Goal: Transaction & Acquisition: Purchase product/service

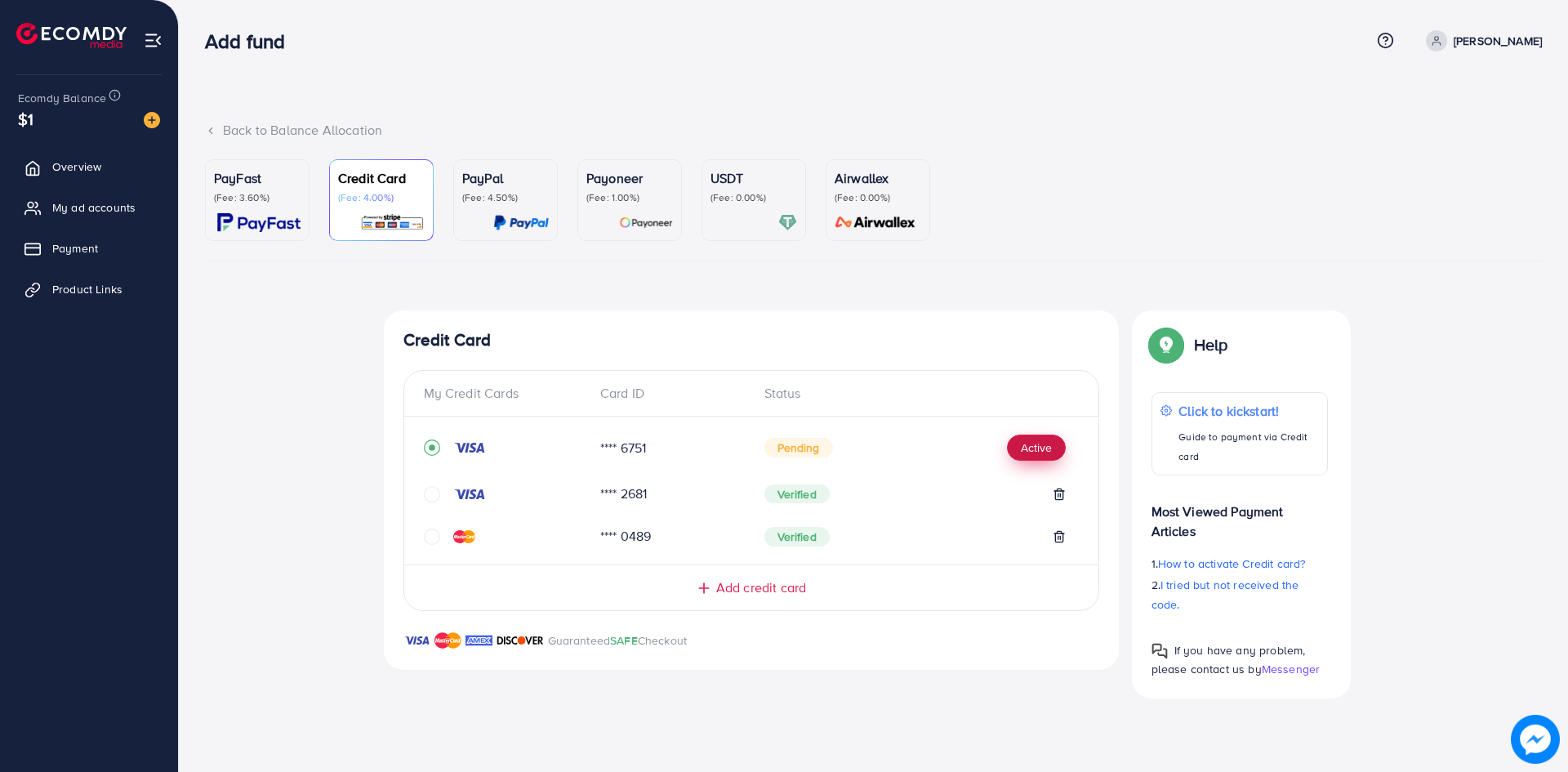
click at [1028, 435] on button "Active" at bounding box center [1036, 447] width 59 height 27
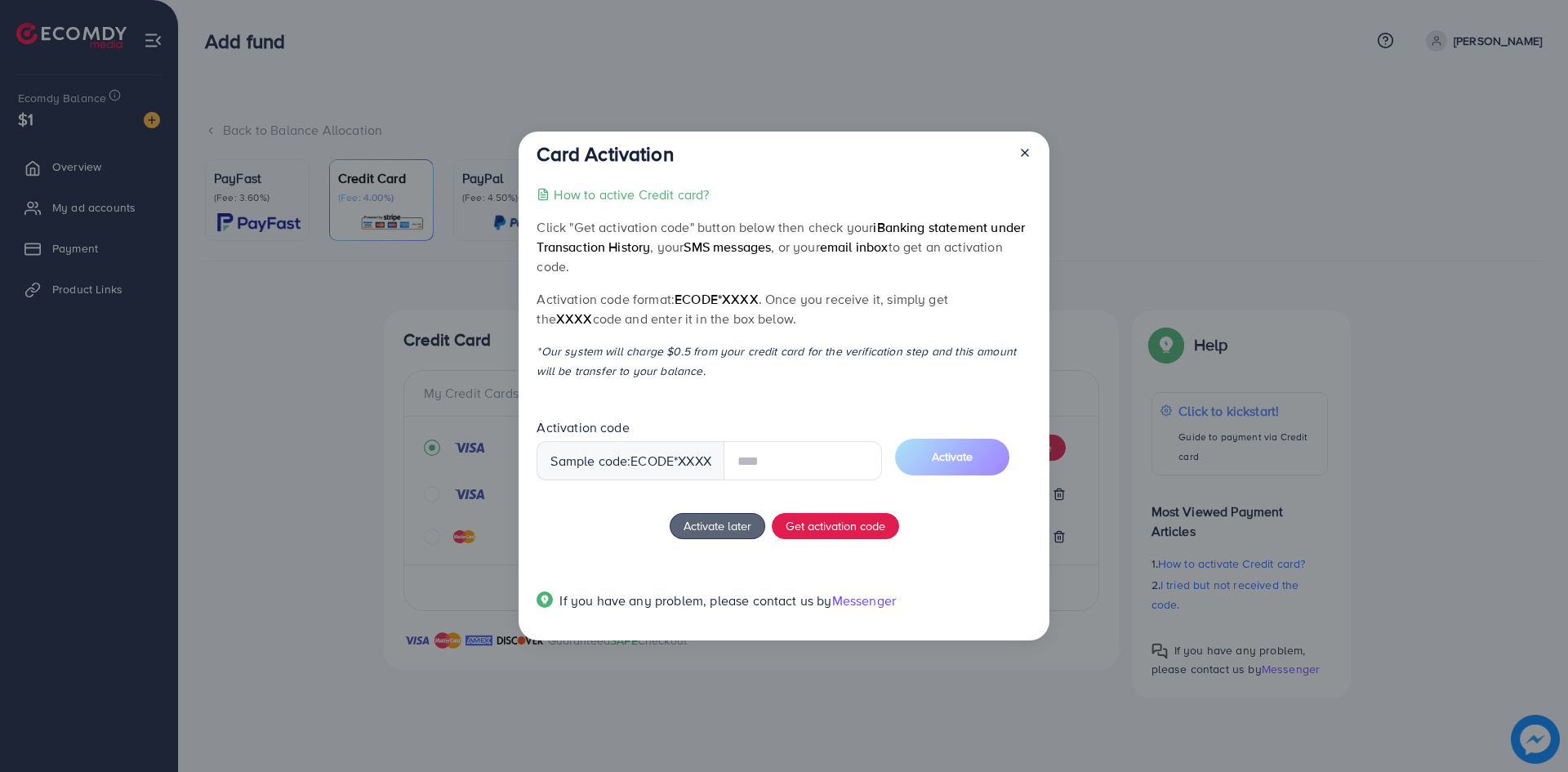
click at [1024, 154] on div at bounding box center [1018, 157] width 27 height 30
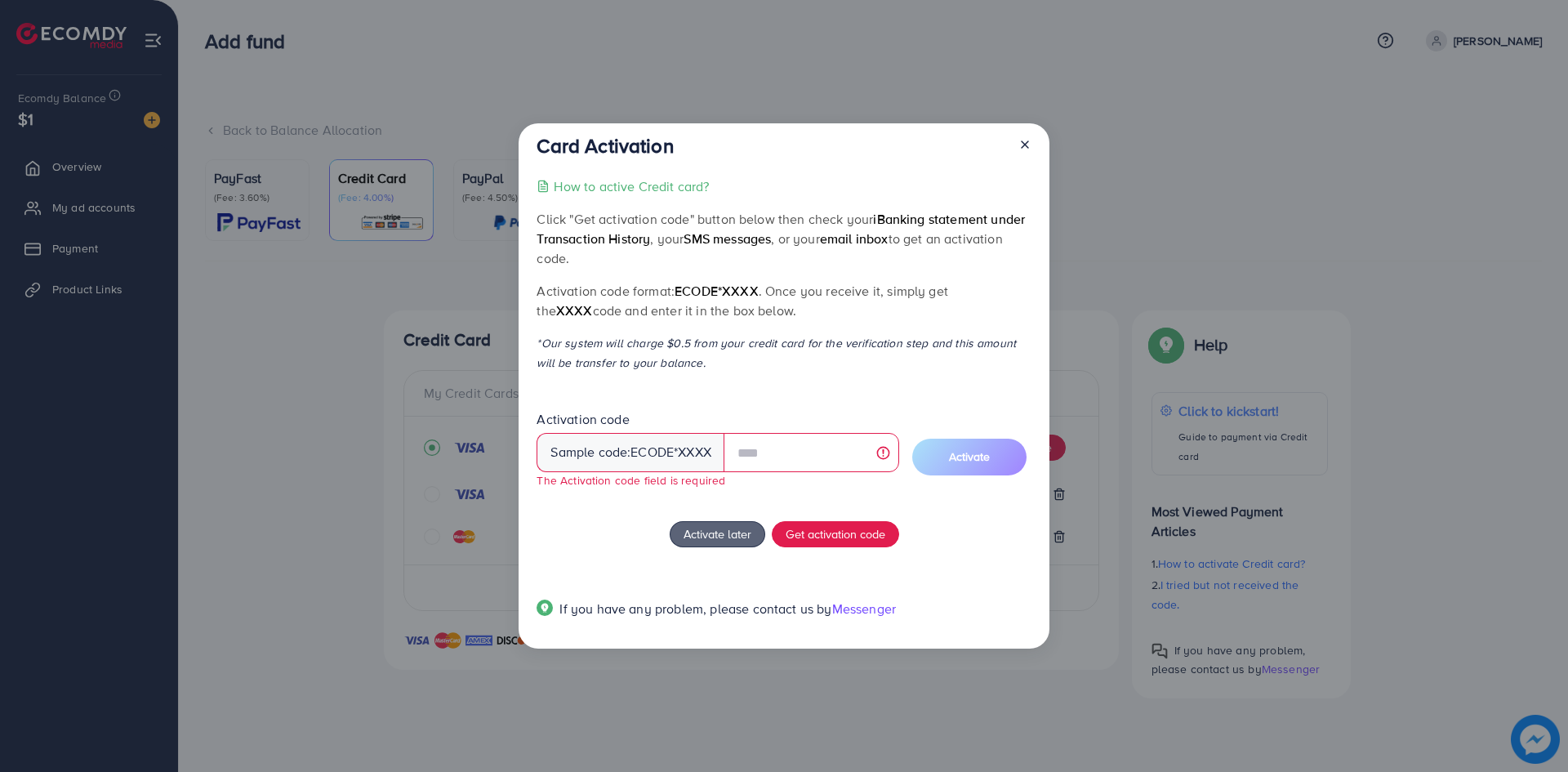
click at [1024, 154] on div at bounding box center [1018, 148] width 27 height 30
click at [1029, 147] on icon at bounding box center [1024, 144] width 13 height 13
